Goal: Task Accomplishment & Management: Manage account settings

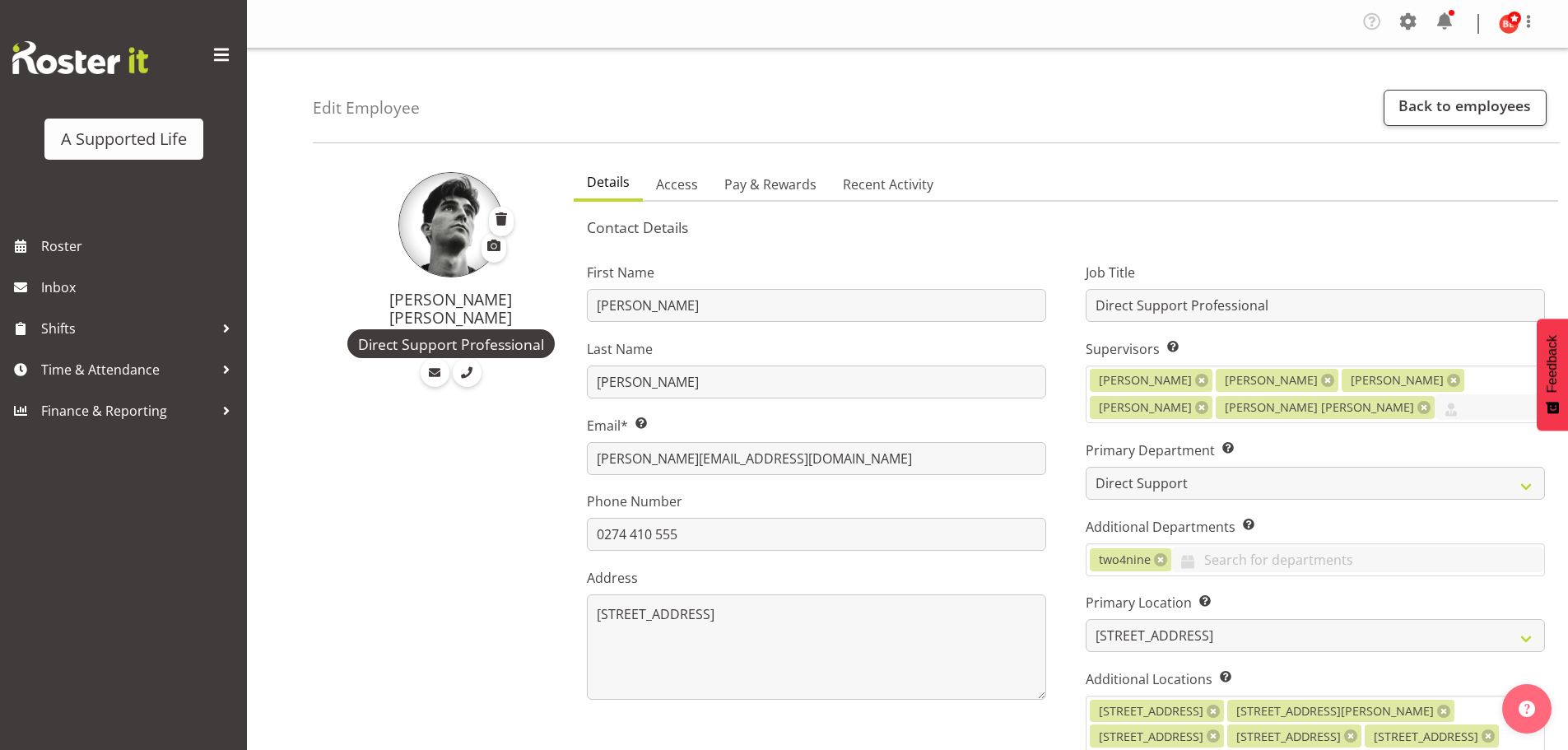
select select "TimelineWeek"
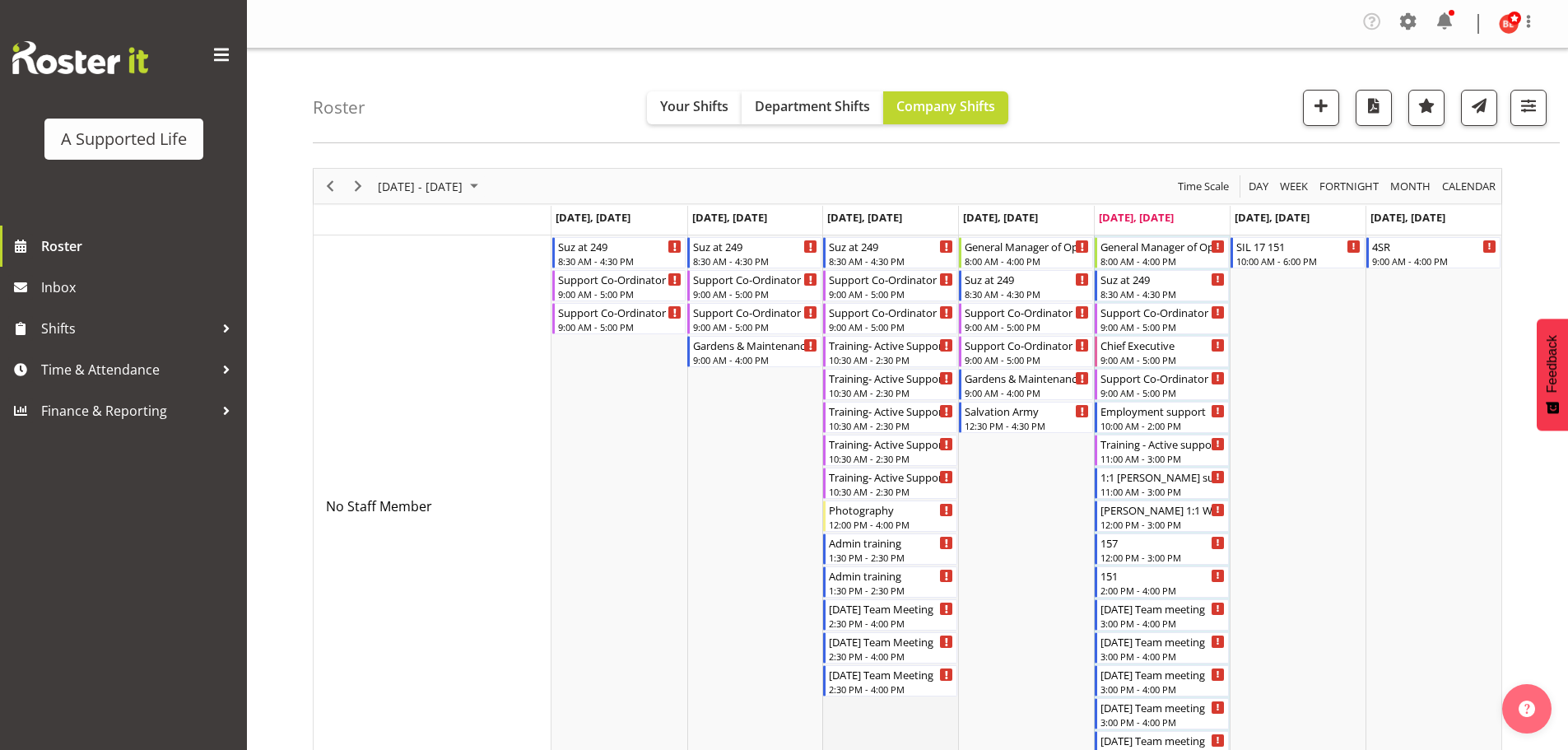
scroll to position [5079, 0]
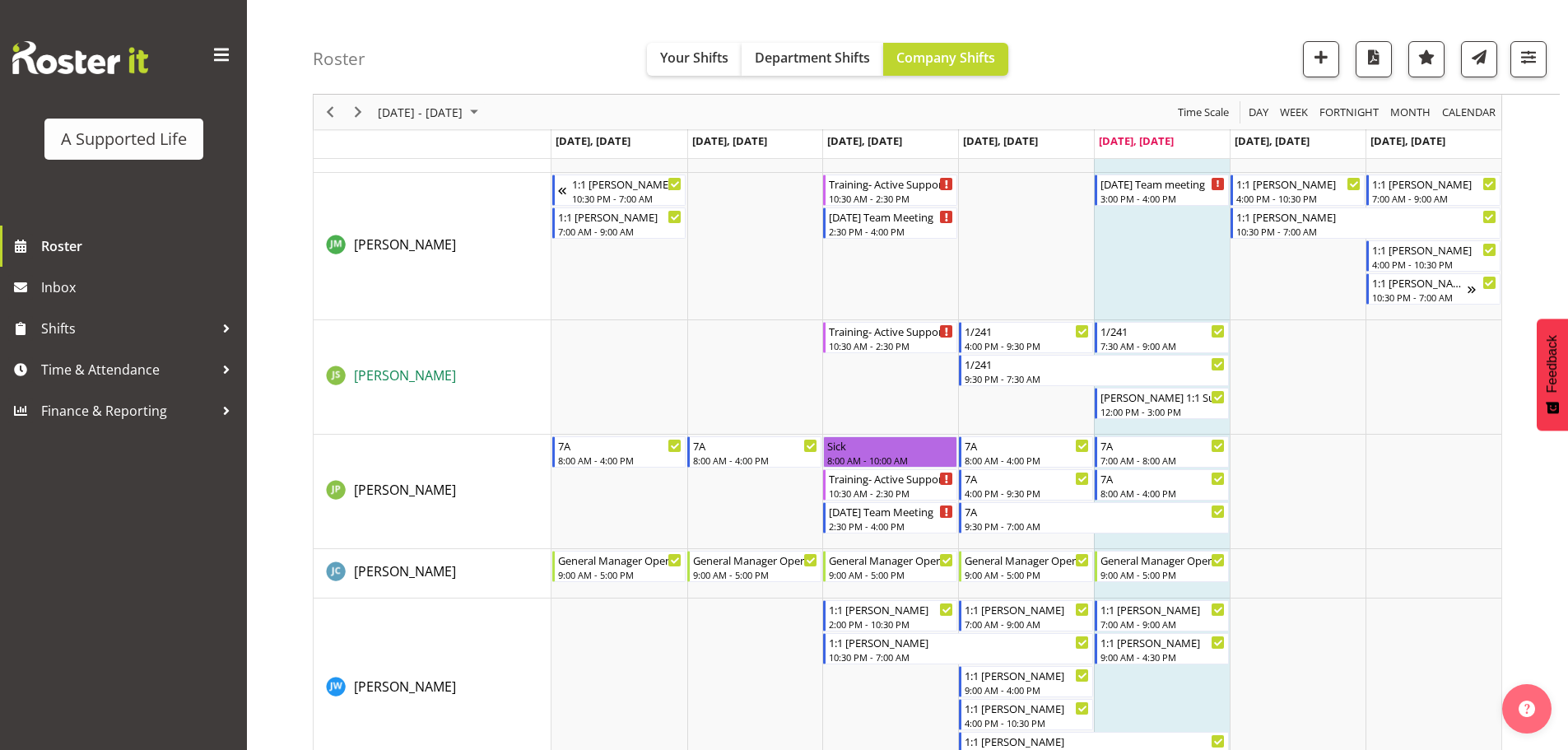
click at [384, 372] on span "Jayden Su" at bounding box center [405, 375] width 102 height 18
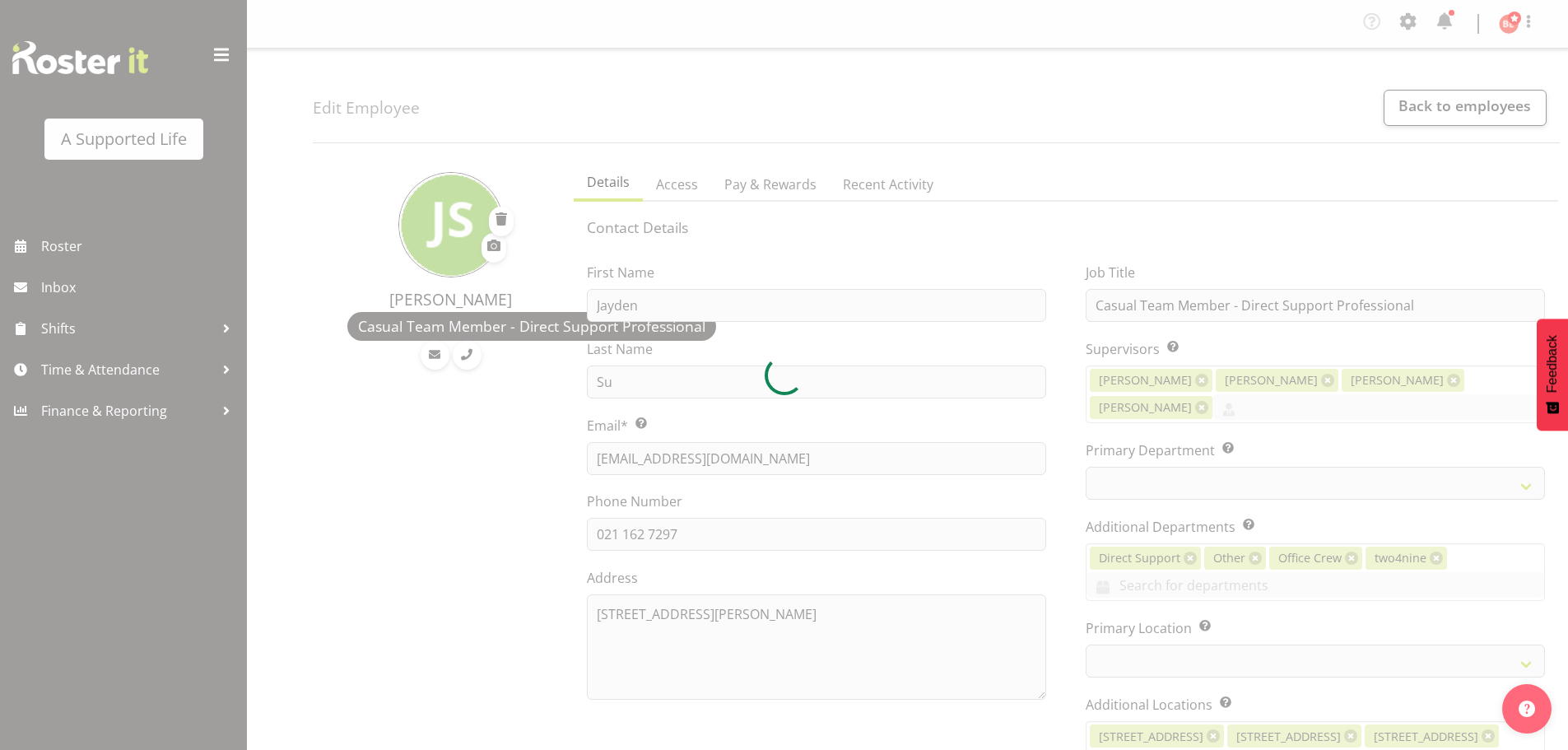
select select "TimelineWeek"
select select
select select "959"
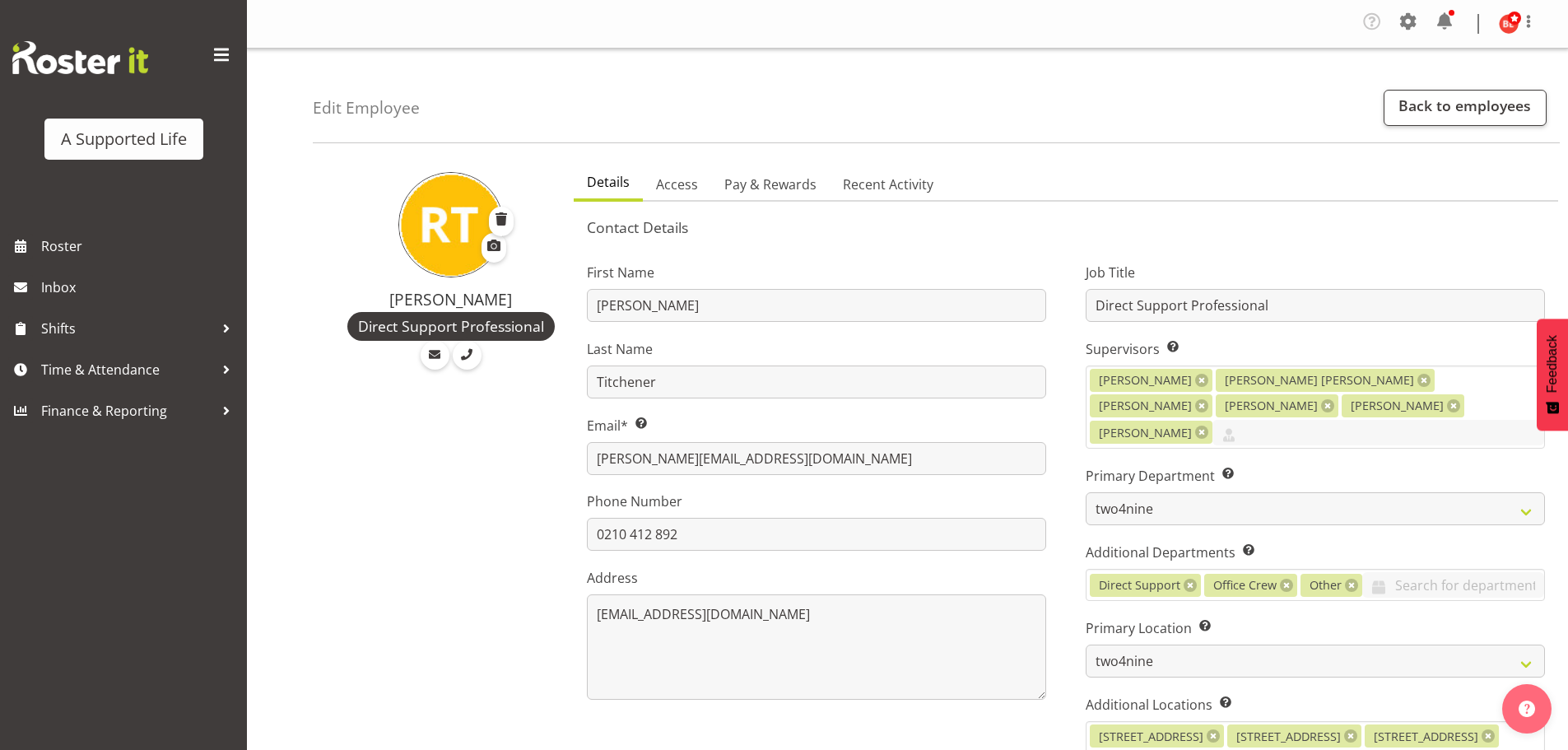
select select "566"
select select "924"
select select "TimelineWeek"
